Goal: Information Seeking & Learning: Learn about a topic

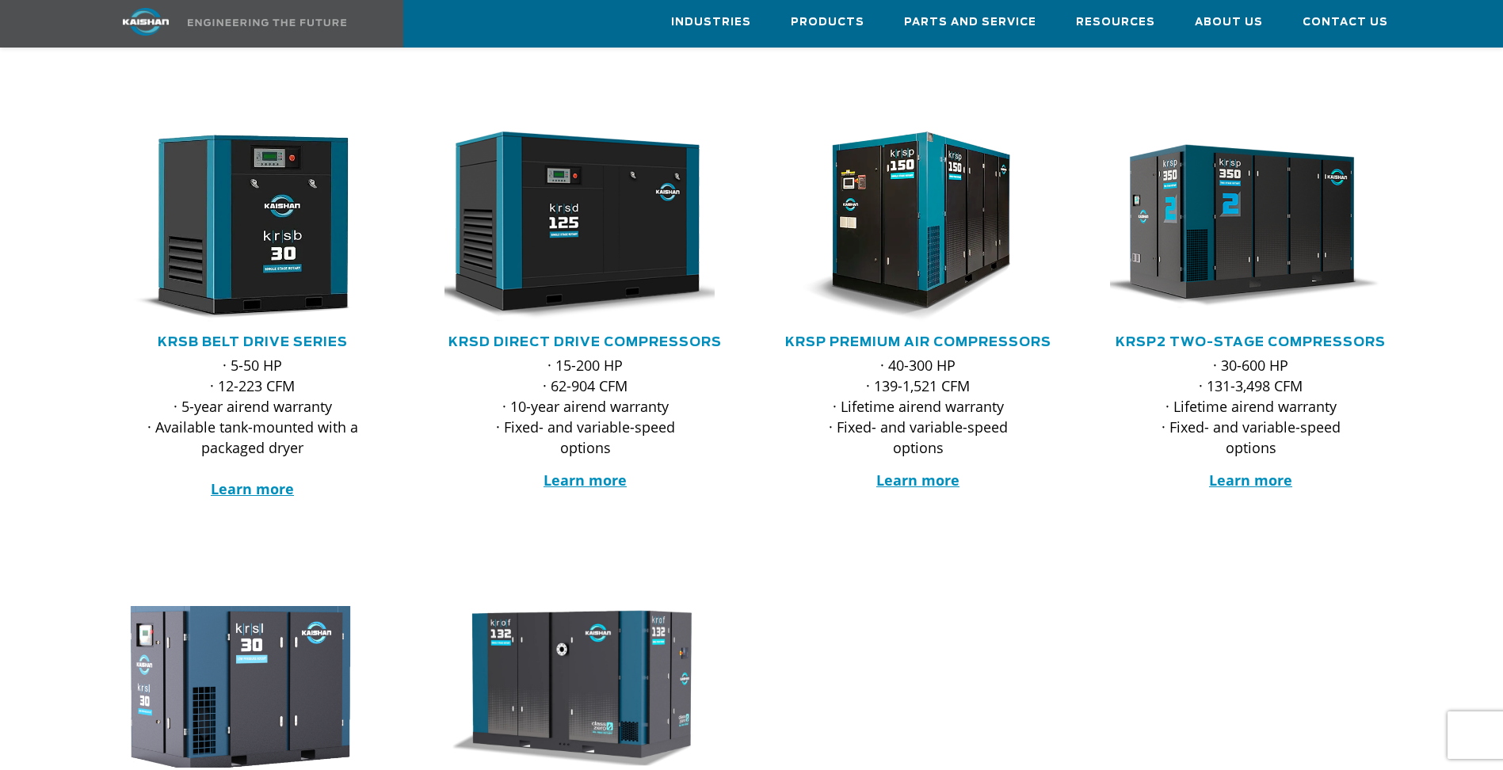
scroll to position [238, 0]
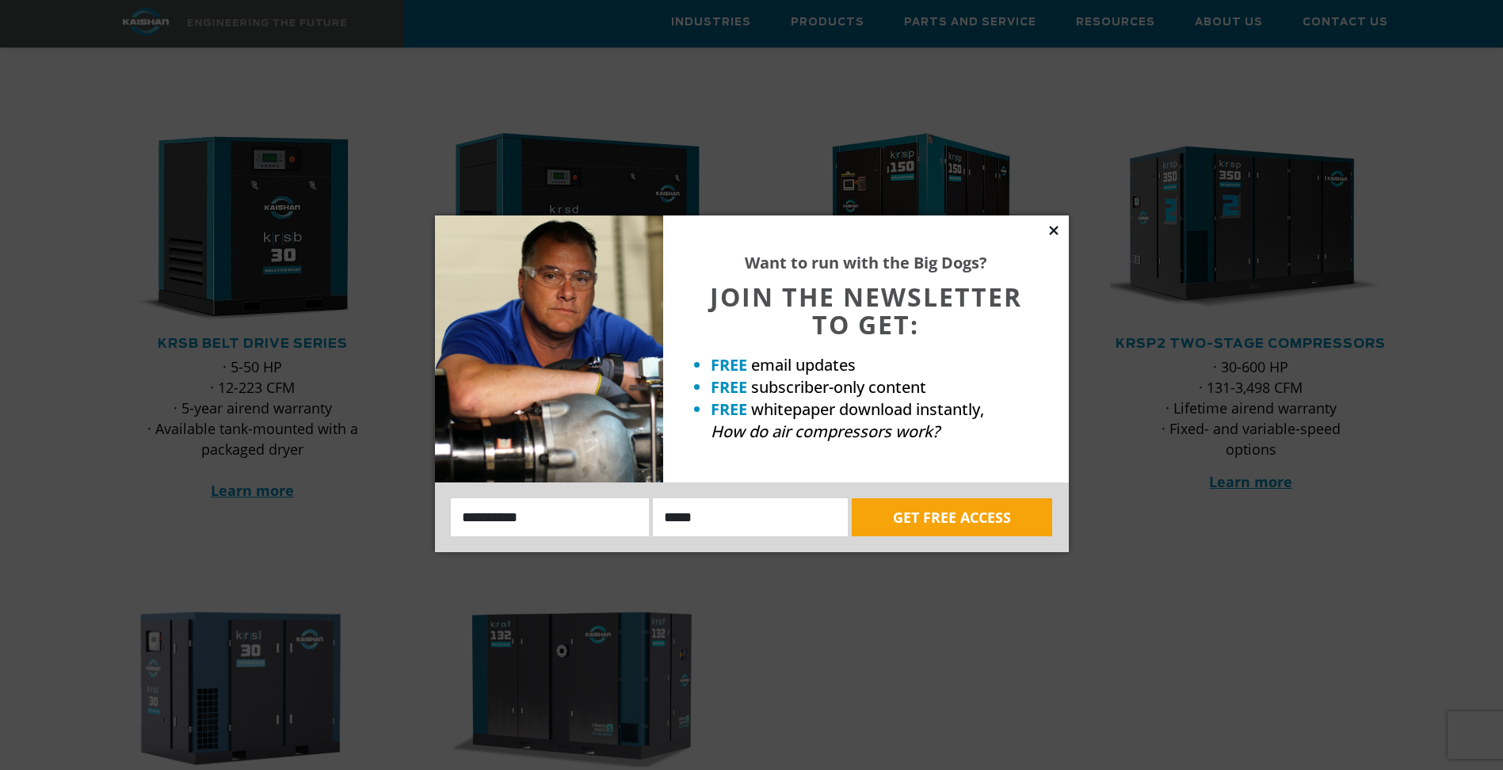
click at [1054, 234] on icon at bounding box center [1053, 230] width 14 height 14
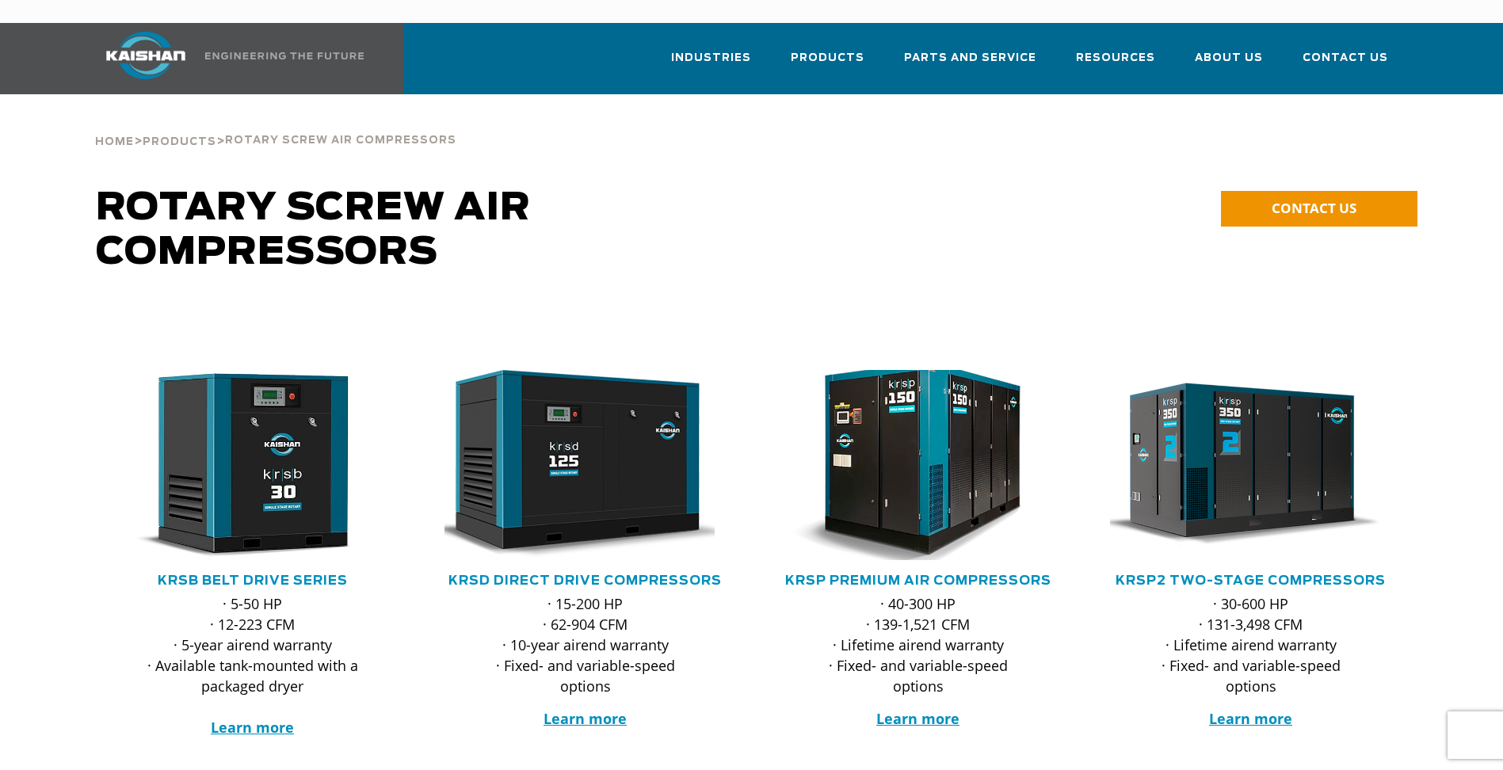
scroll to position [0, 0]
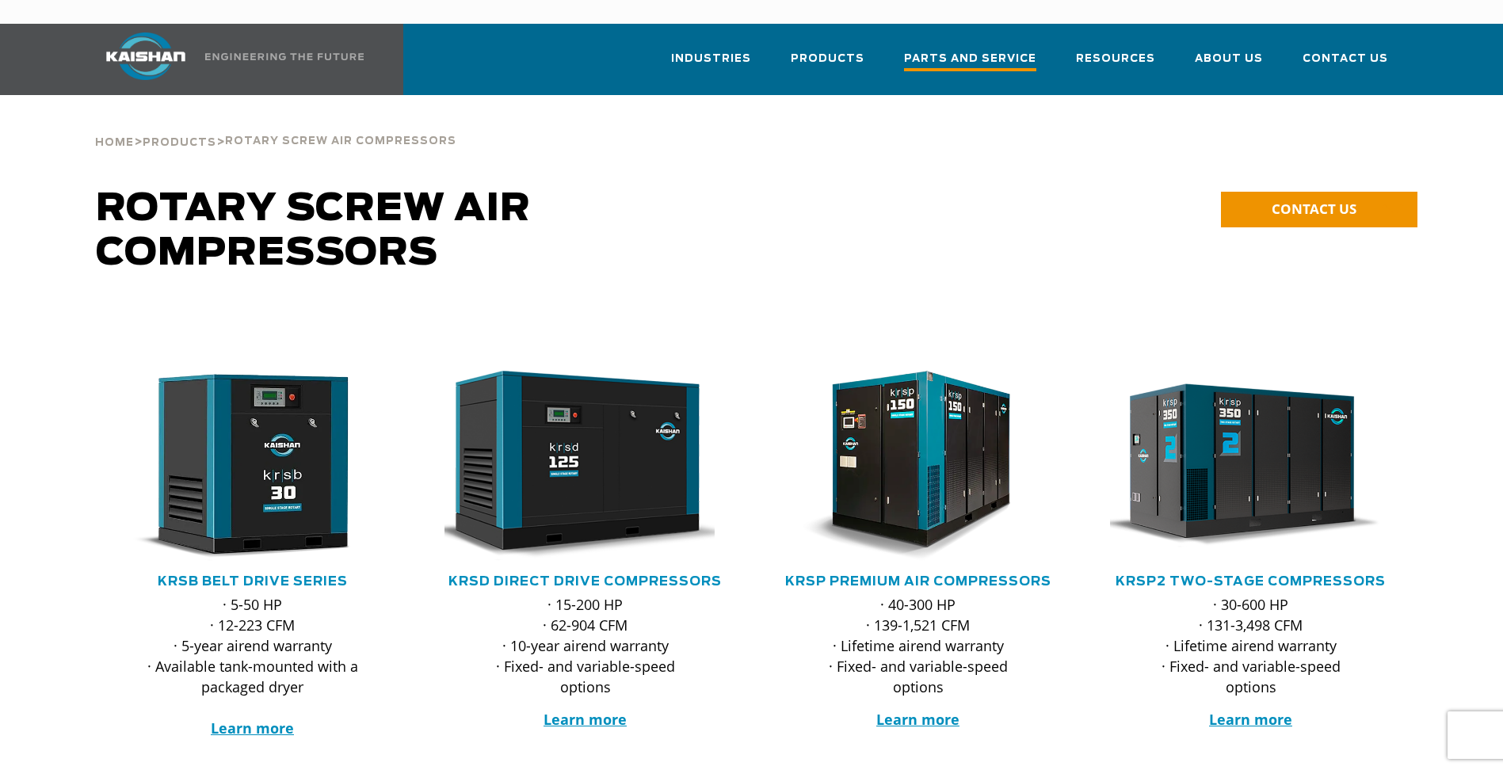
click at [968, 50] on span "Parts and Service" at bounding box center [970, 60] width 132 height 21
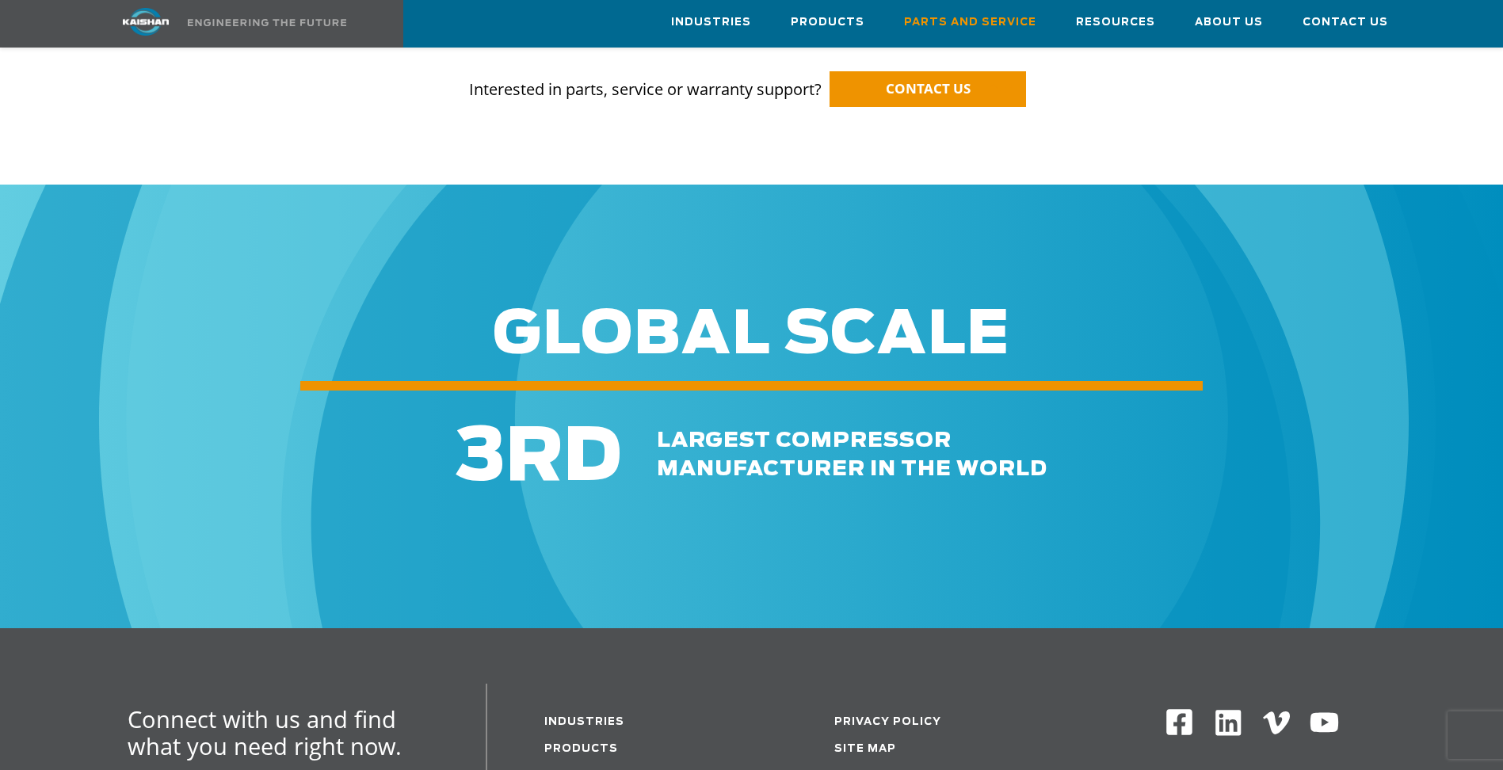
scroll to position [1901, 0]
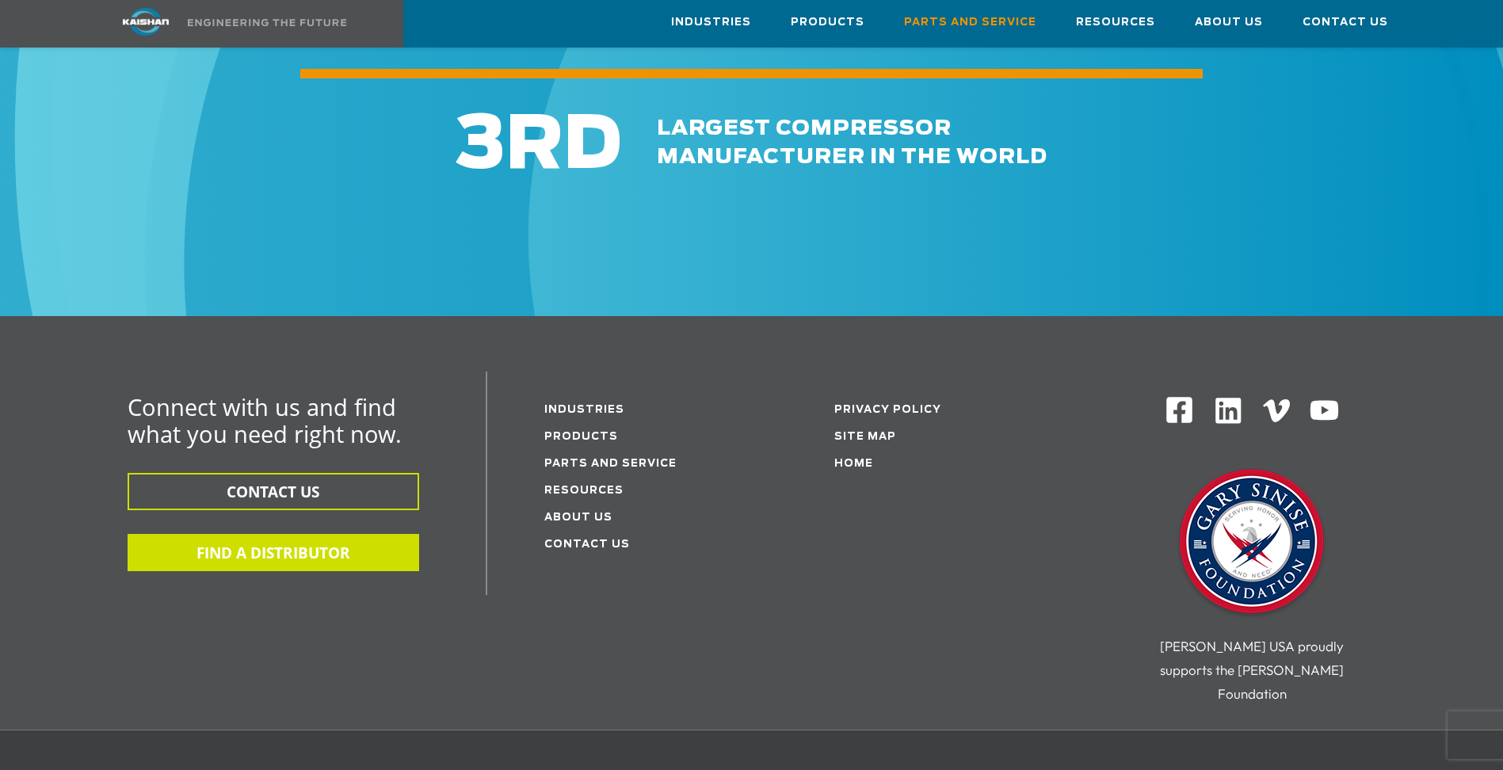
click at [365, 534] on button "FIND A DISTRIBUTOR" at bounding box center [273, 552] width 291 height 37
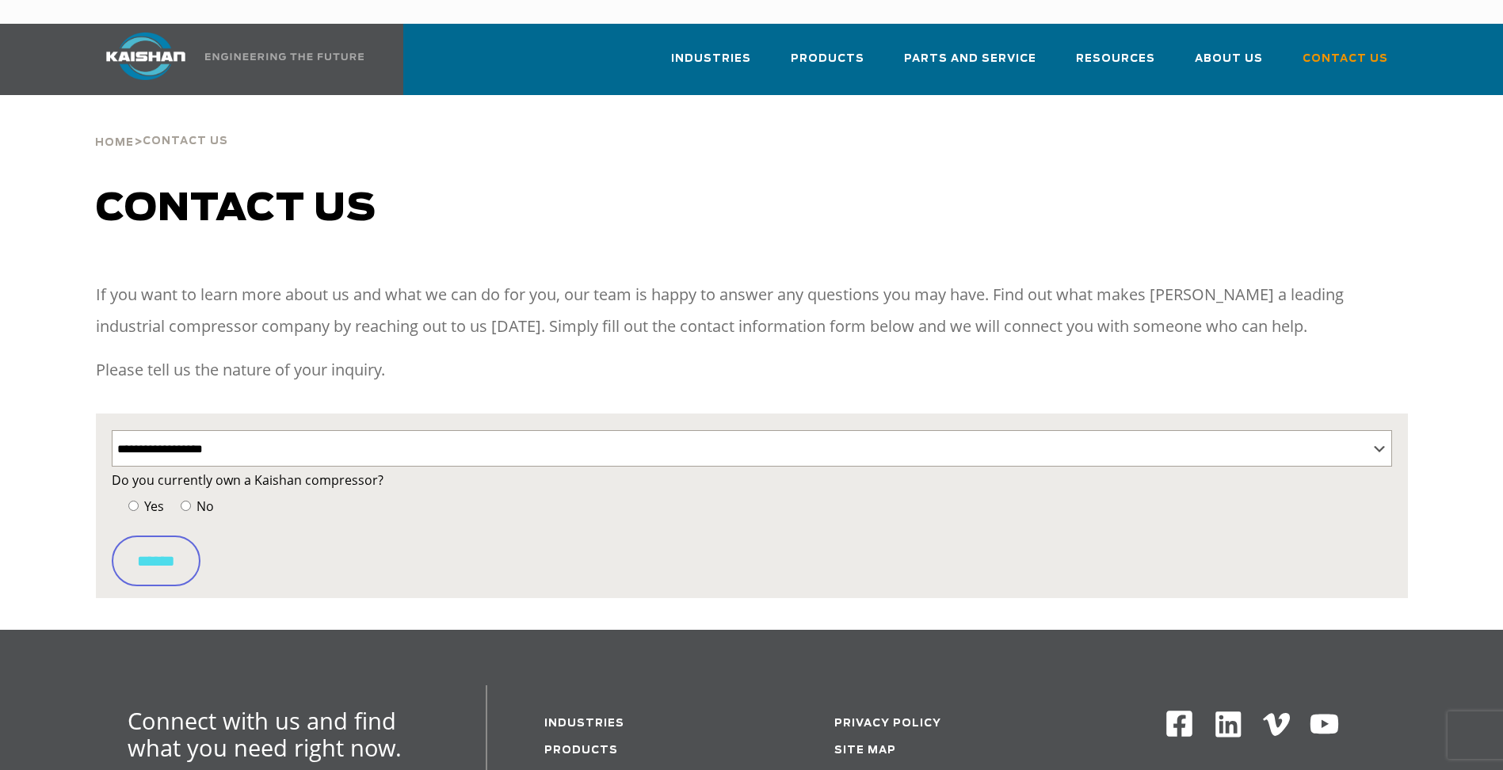
select select "**********"
click at [368, 430] on select "**********" at bounding box center [752, 448] width 1280 height 36
click at [112, 430] on select "**********" at bounding box center [752, 448] width 1280 height 36
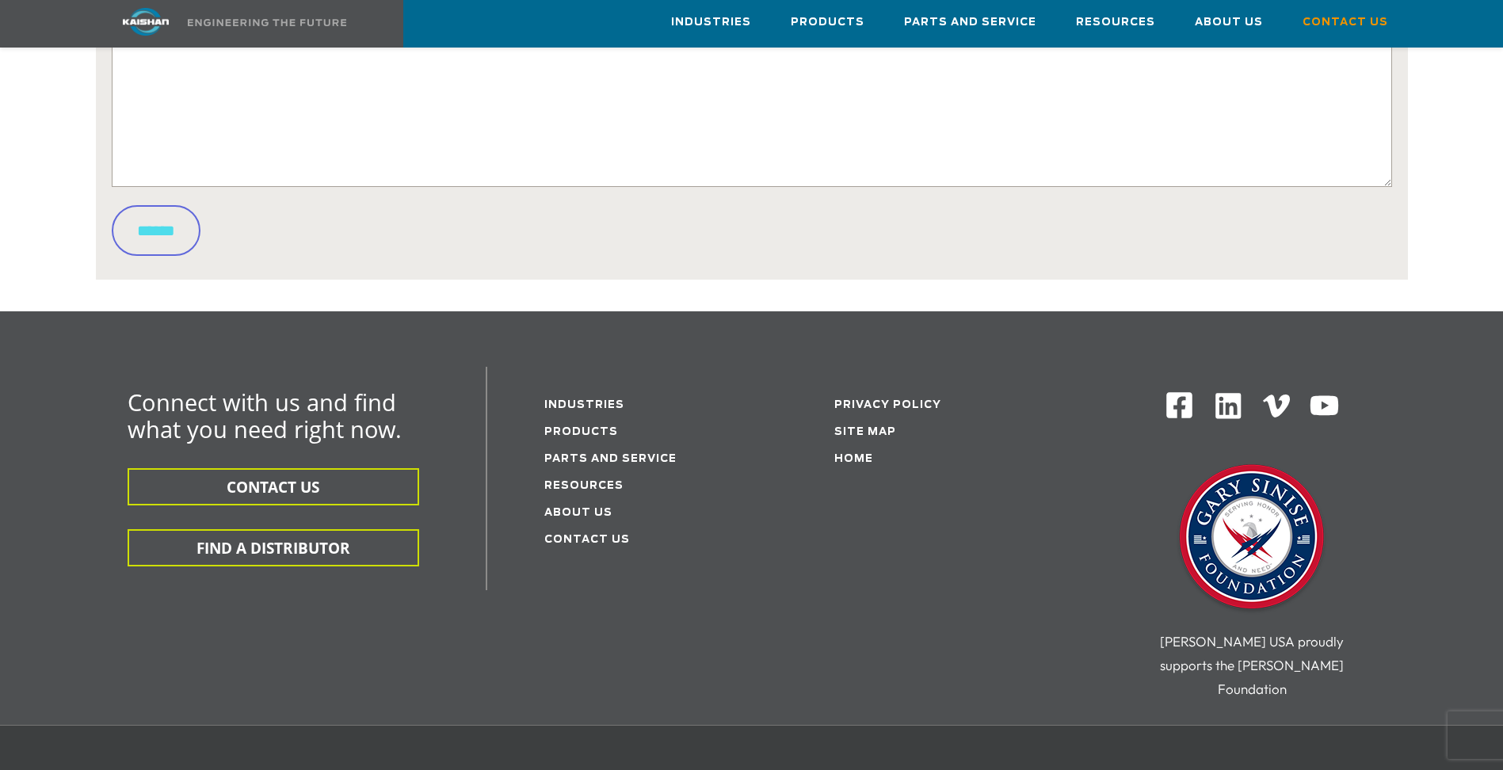
scroll to position [951, 0]
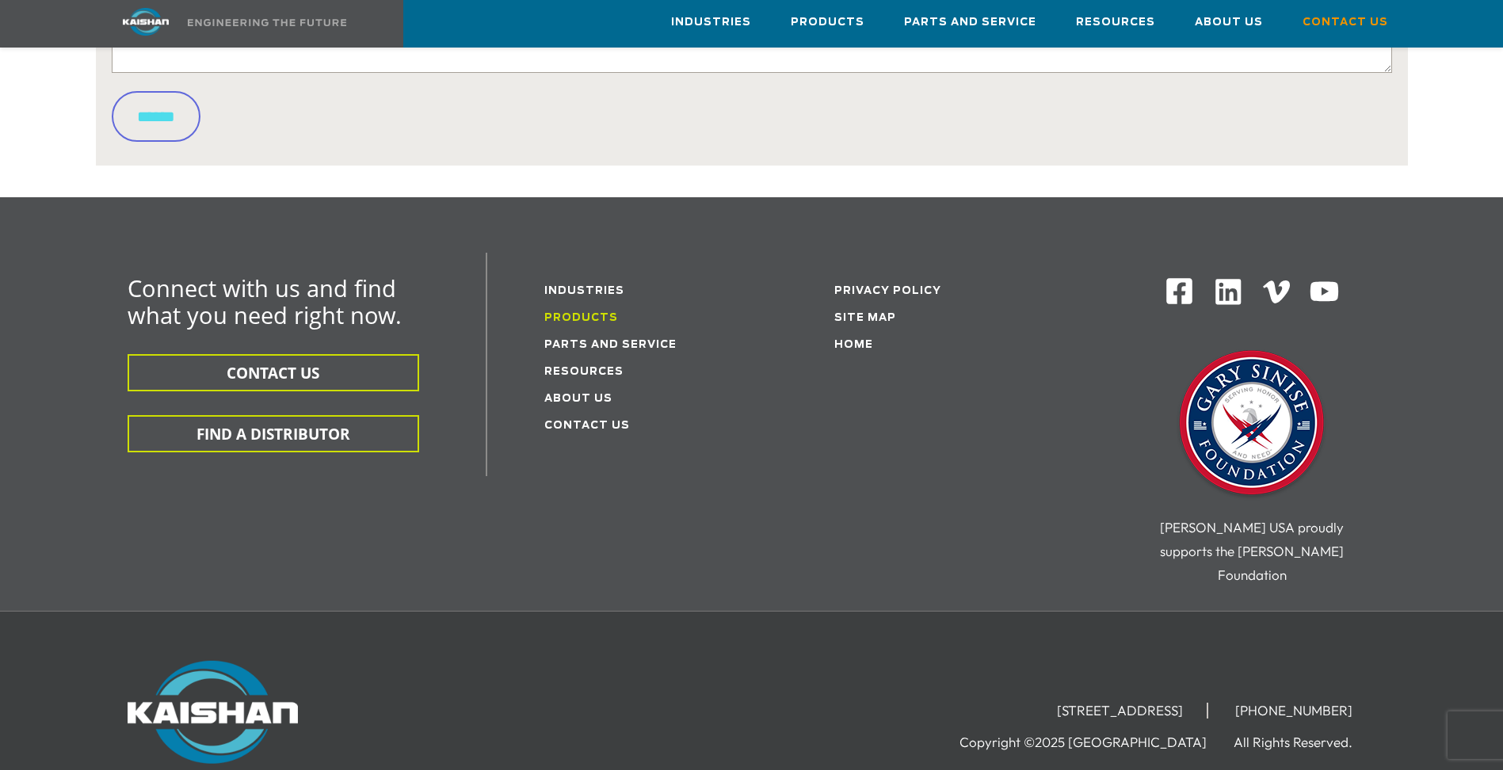
click at [602, 313] on link "Products" at bounding box center [581, 318] width 74 height 10
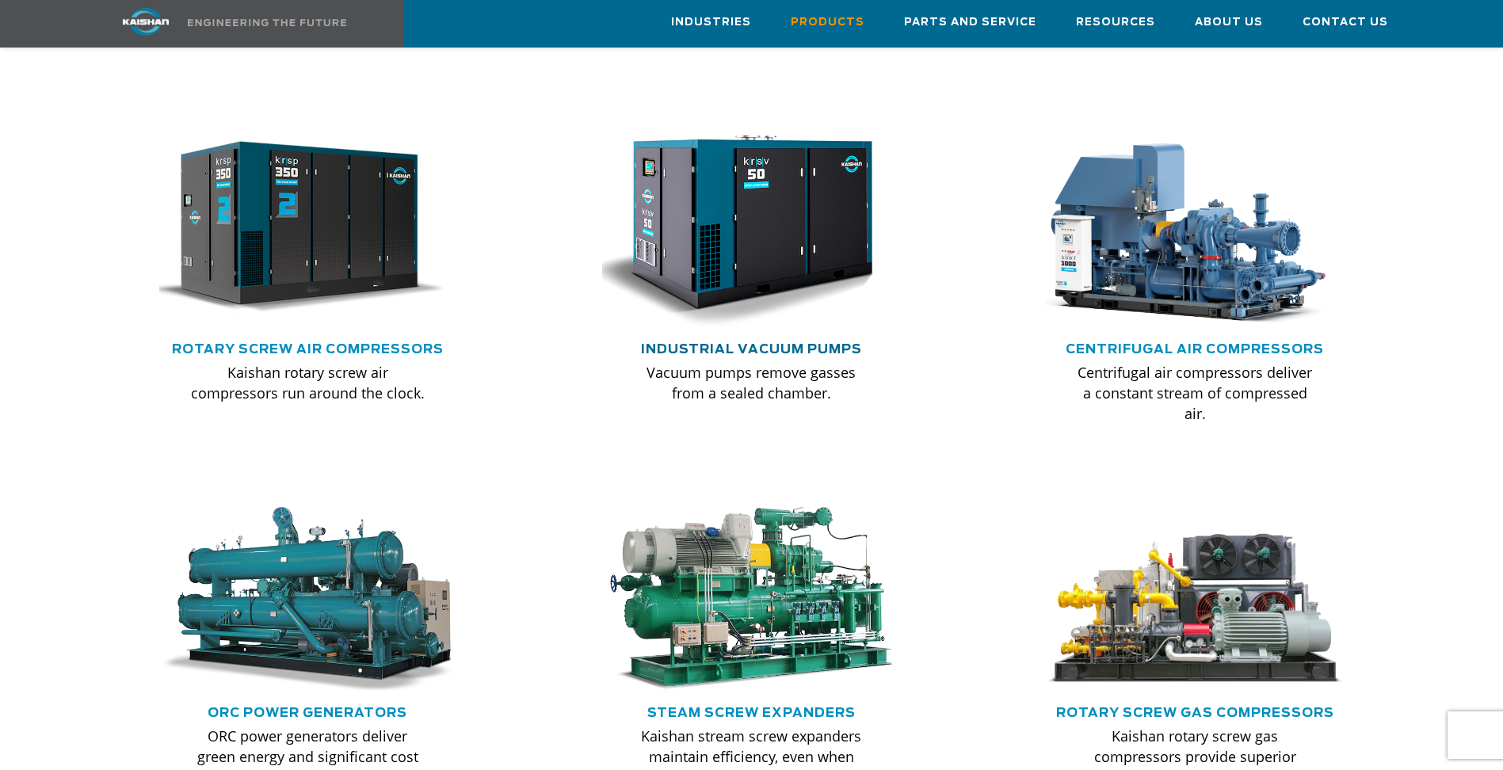
scroll to position [1030, 0]
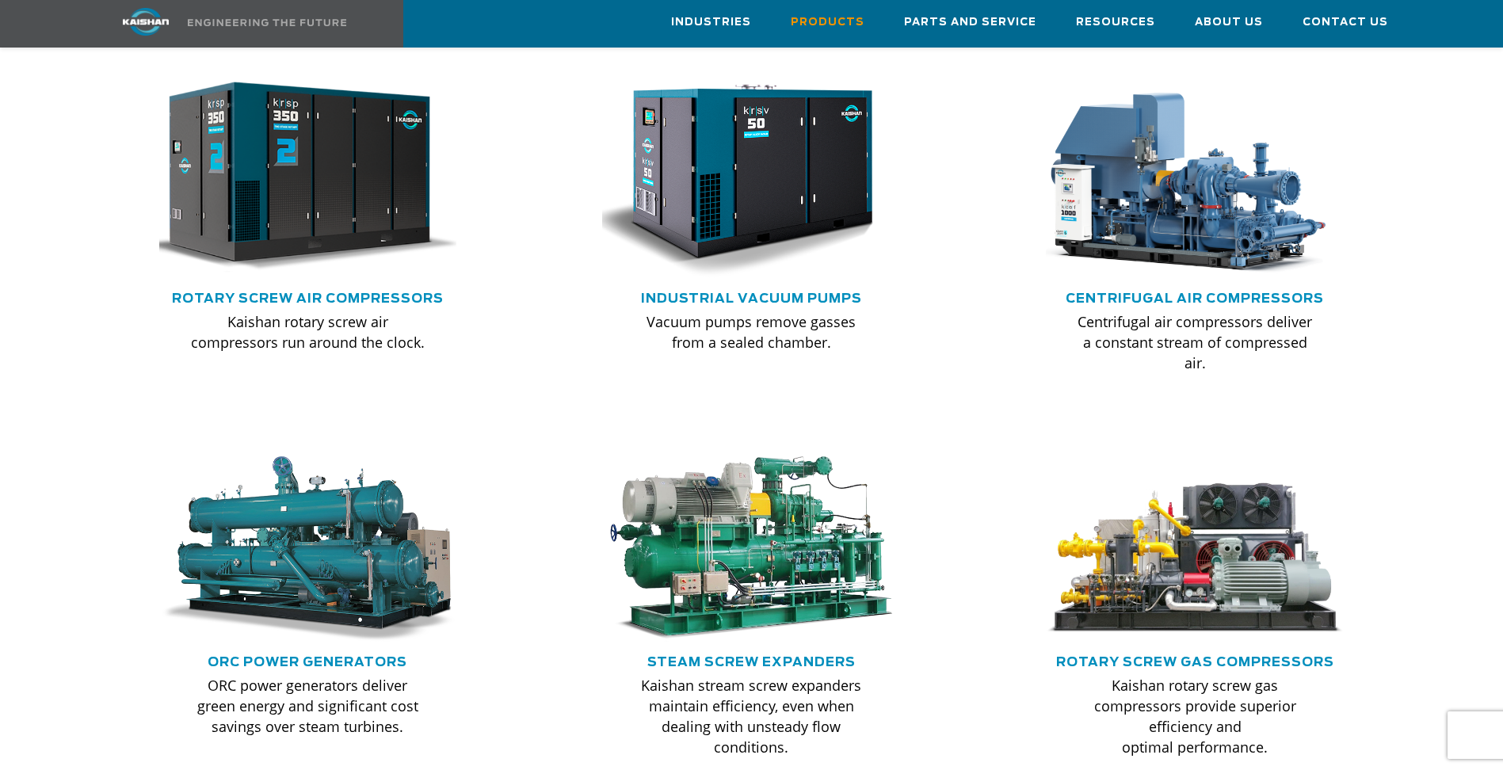
click at [293, 188] on img at bounding box center [296, 177] width 328 height 221
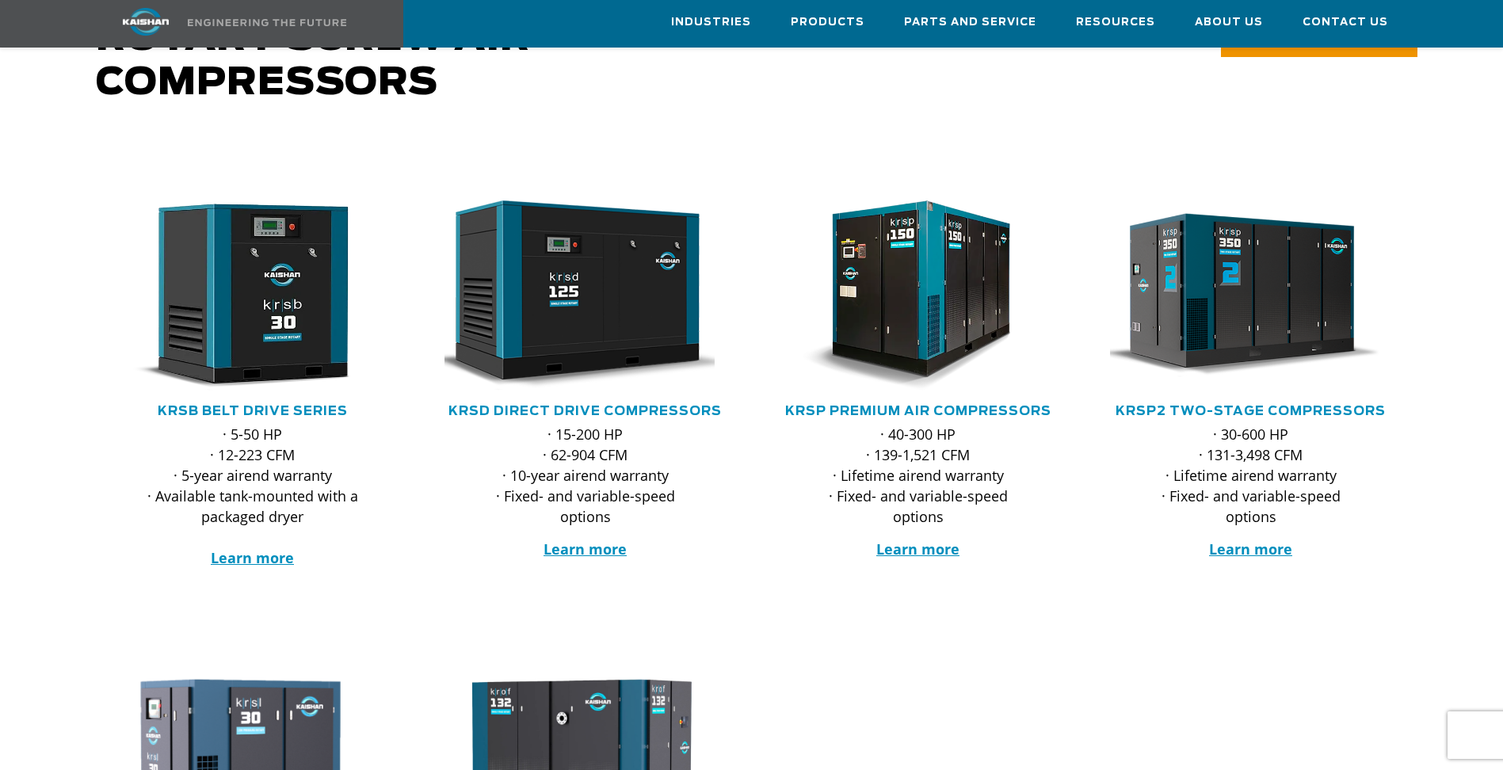
scroll to position [158, 0]
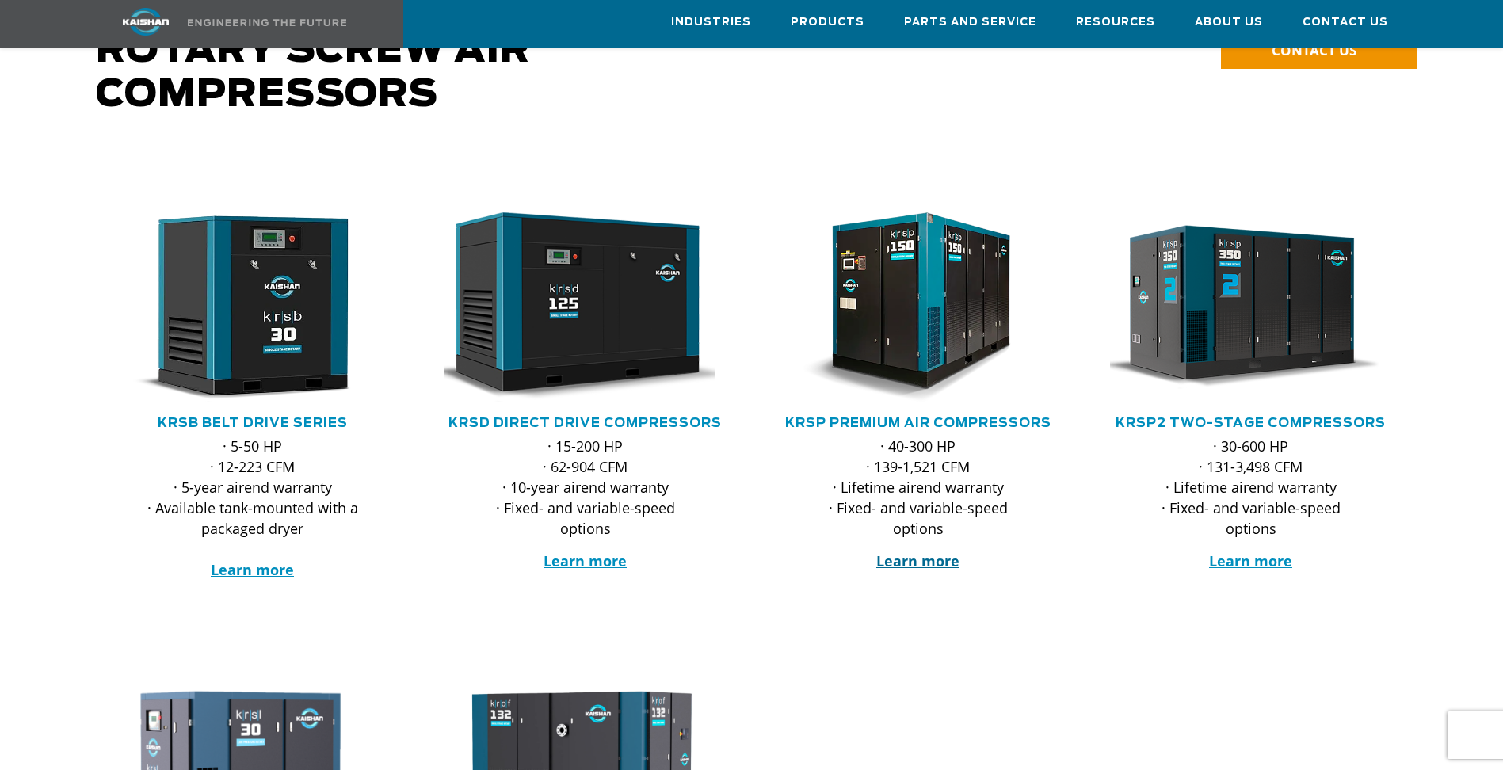
click at [916, 551] on strong "Learn more" at bounding box center [917, 560] width 83 height 19
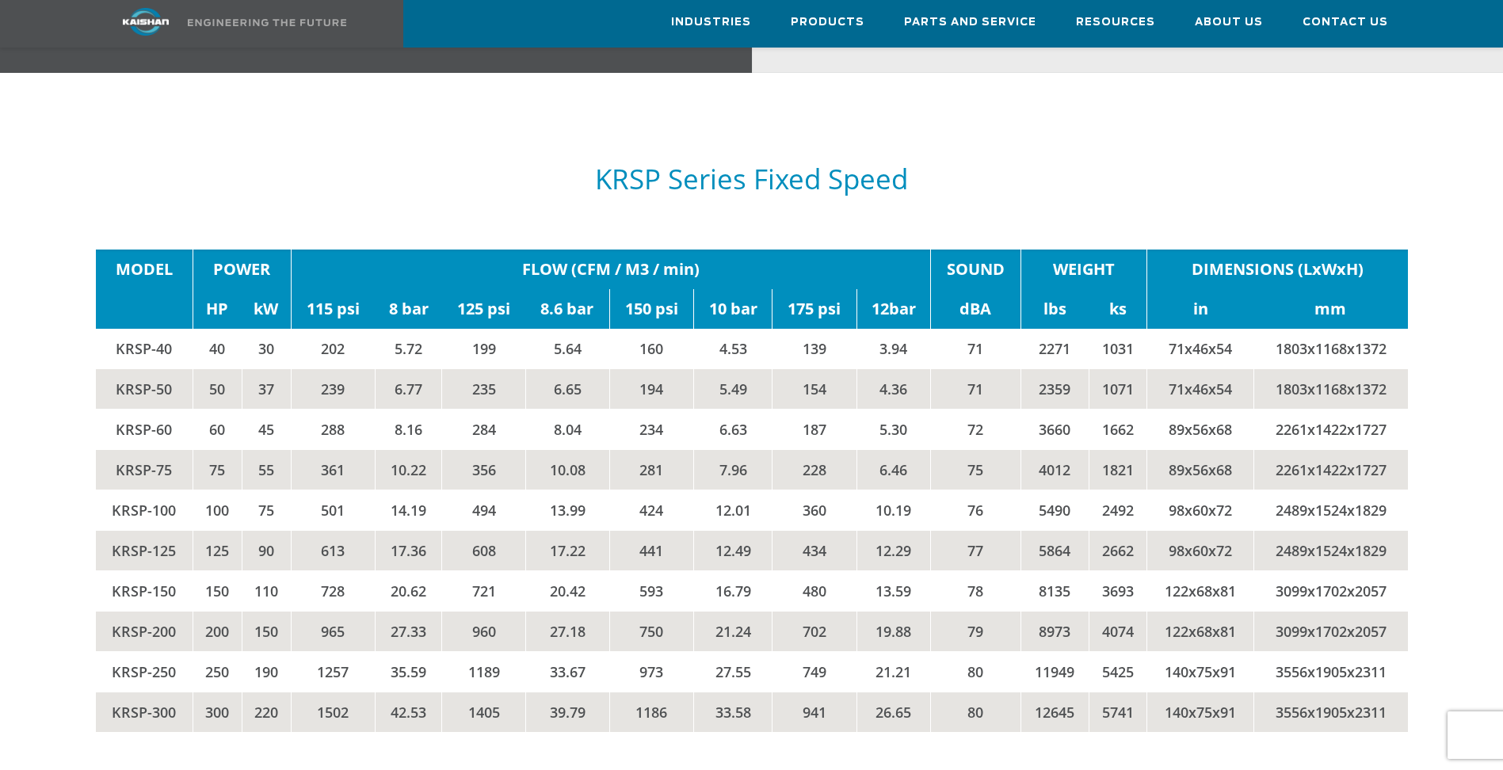
scroll to position [2693, 0]
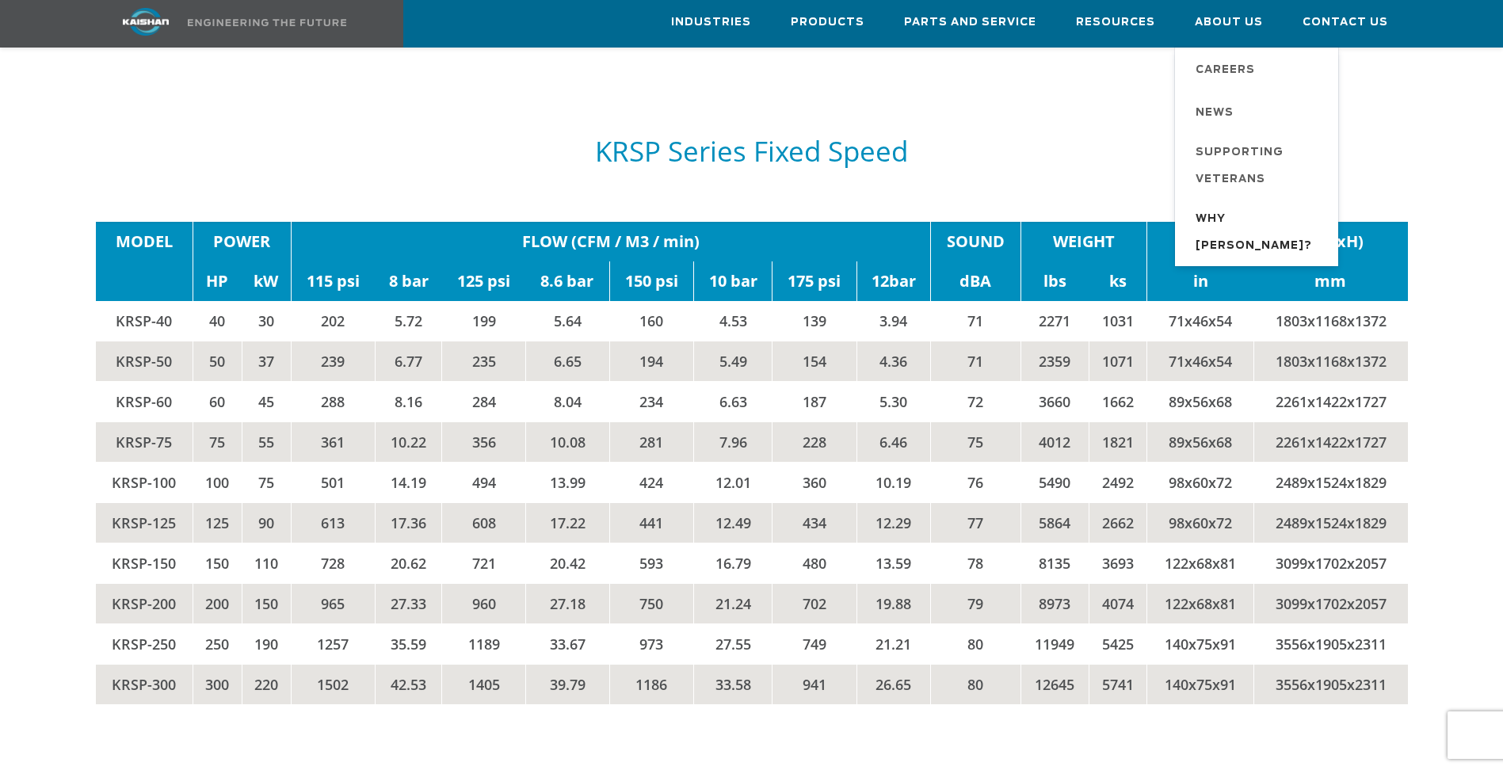
click at [1241, 220] on span "Why [PERSON_NAME]?" at bounding box center [1258, 233] width 127 height 54
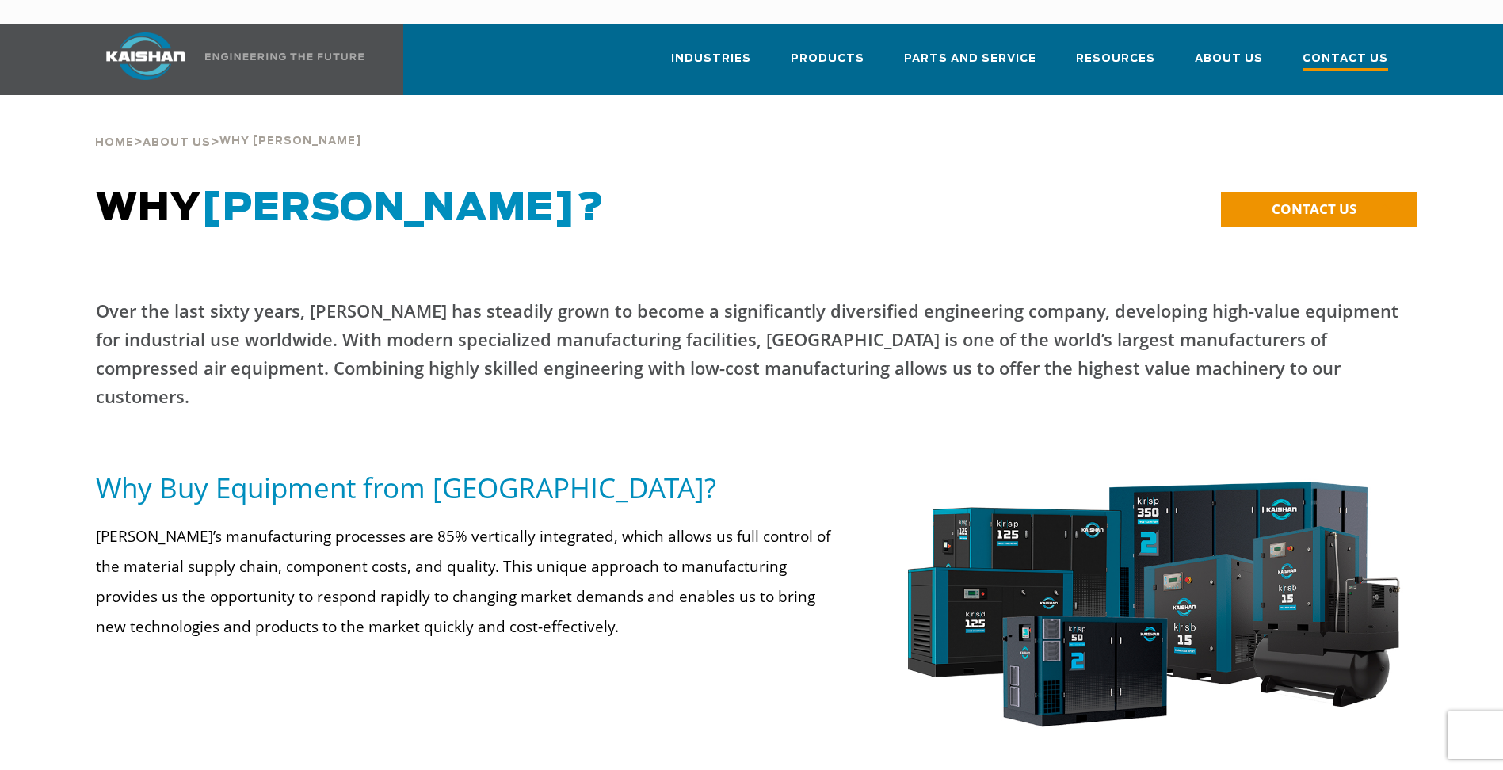
click at [1342, 50] on span "Contact Us" at bounding box center [1345, 60] width 86 height 21
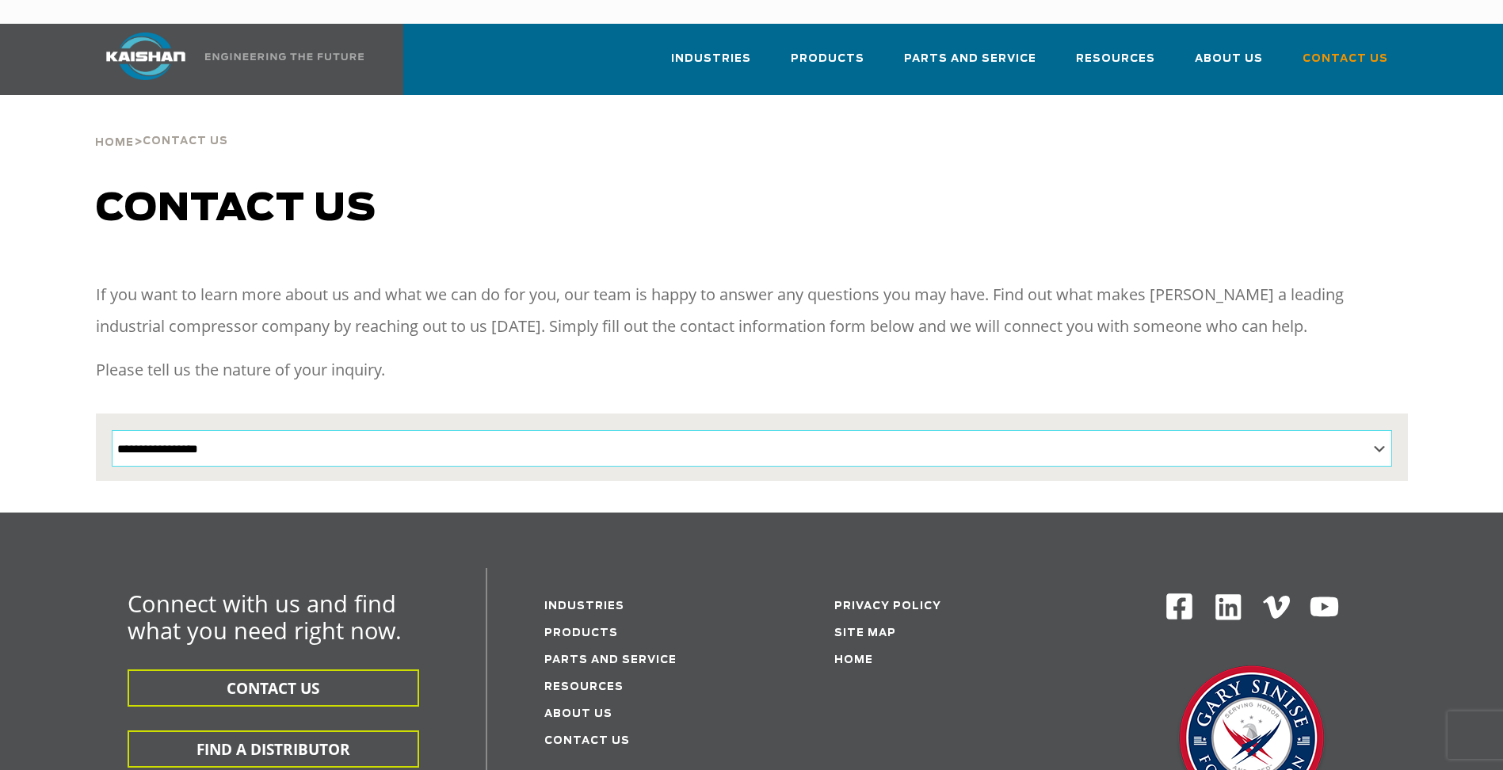
click at [593, 430] on select "**********" at bounding box center [752, 448] width 1280 height 36
click at [592, 354] on p "Please tell us the nature of your inquiry." at bounding box center [752, 370] width 1312 height 32
click at [502, 354] on p "Please tell us the nature of your inquiry." at bounding box center [752, 370] width 1312 height 32
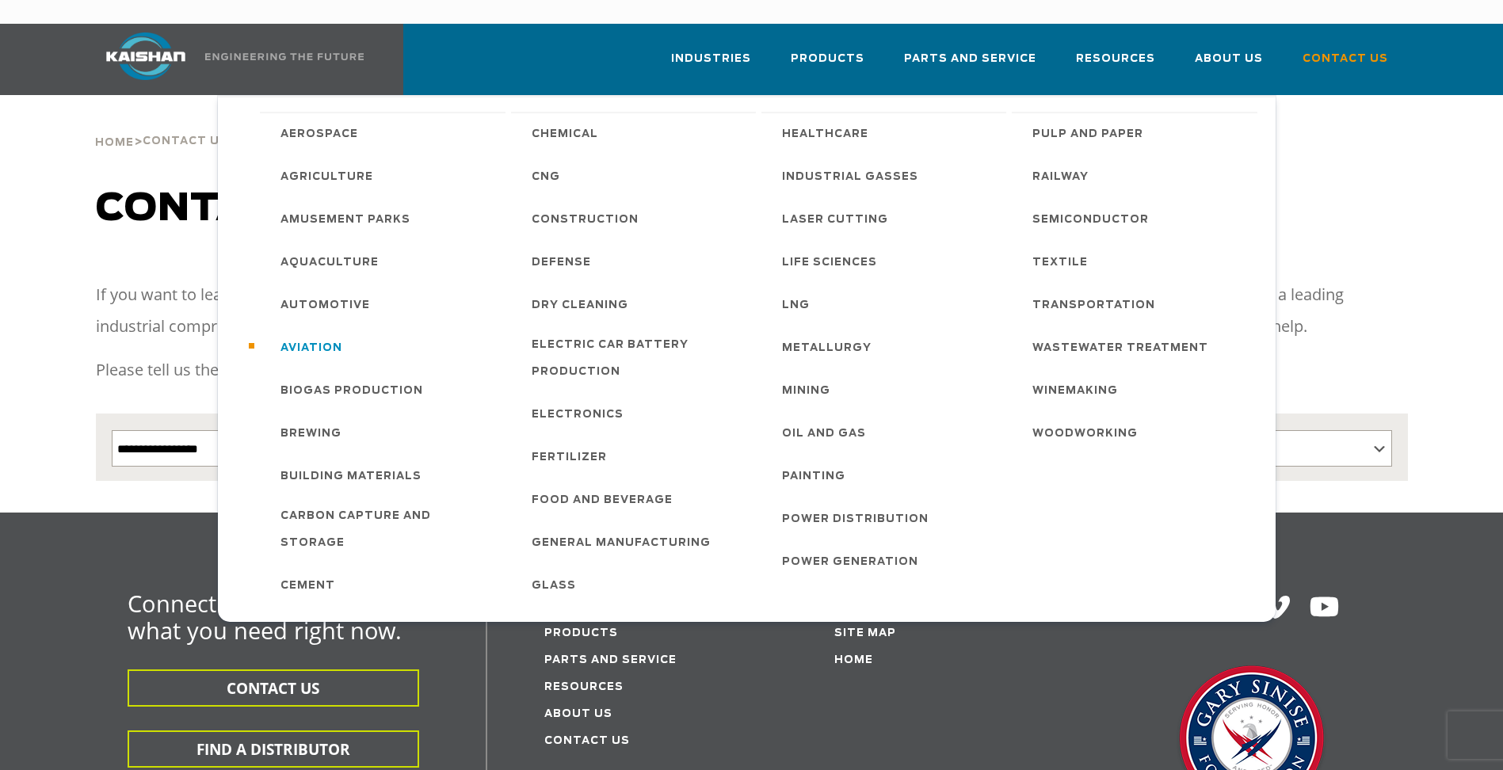
click at [314, 335] on span "Aviation" at bounding box center [311, 348] width 62 height 27
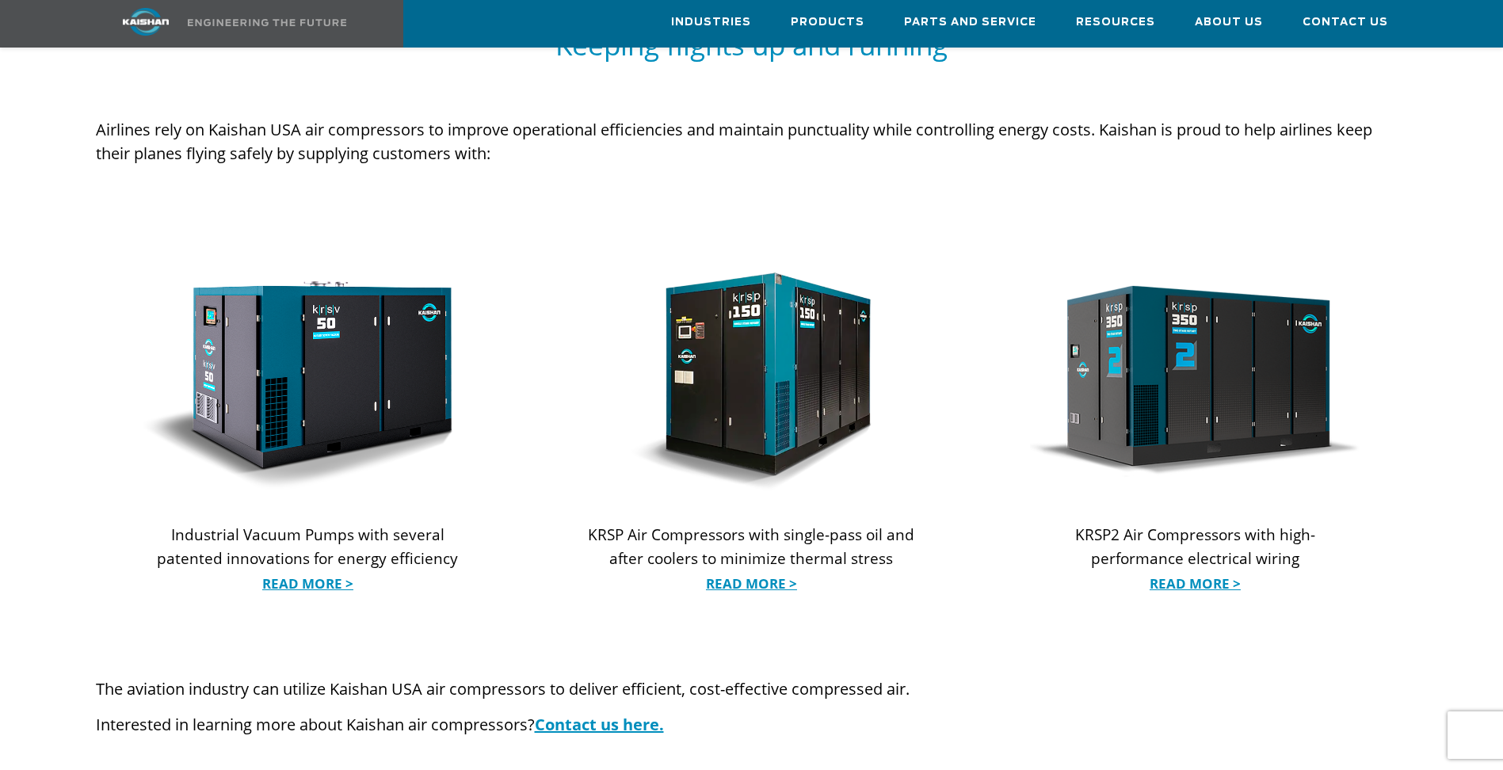
scroll to position [1505, 0]
